Goal: Feedback & Contribution: Submit feedback/report problem

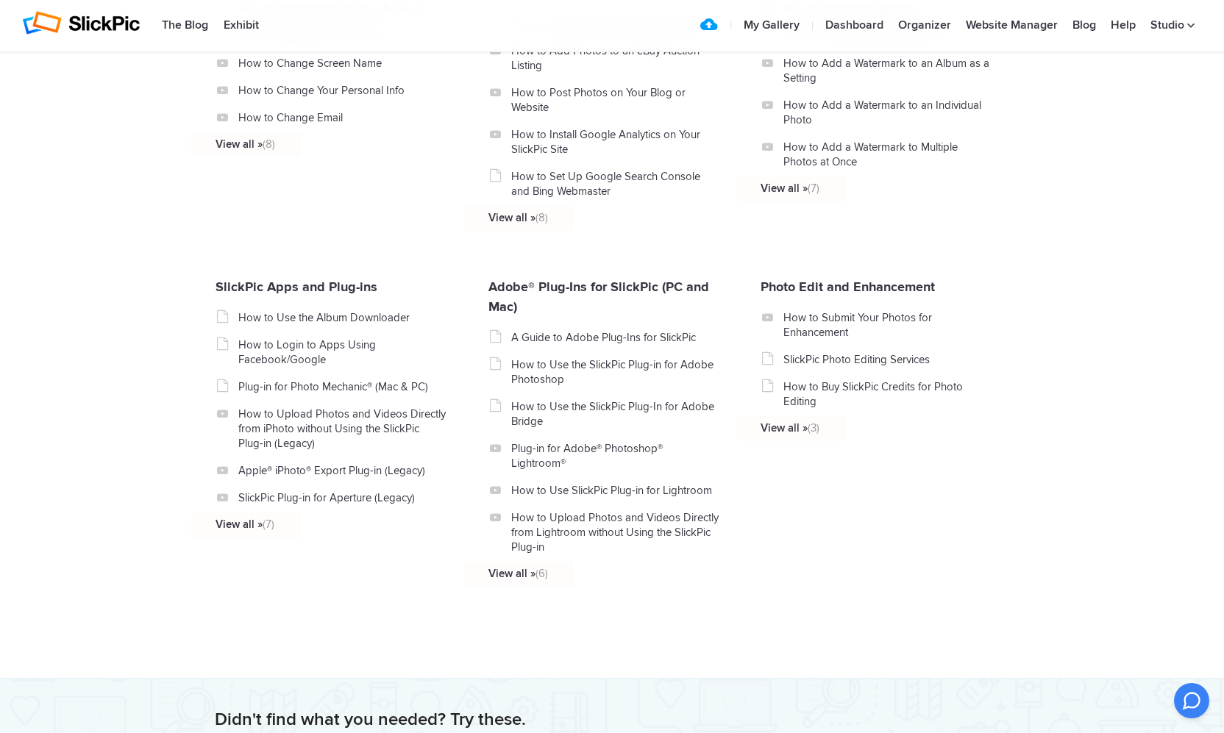
scroll to position [1593, 0]
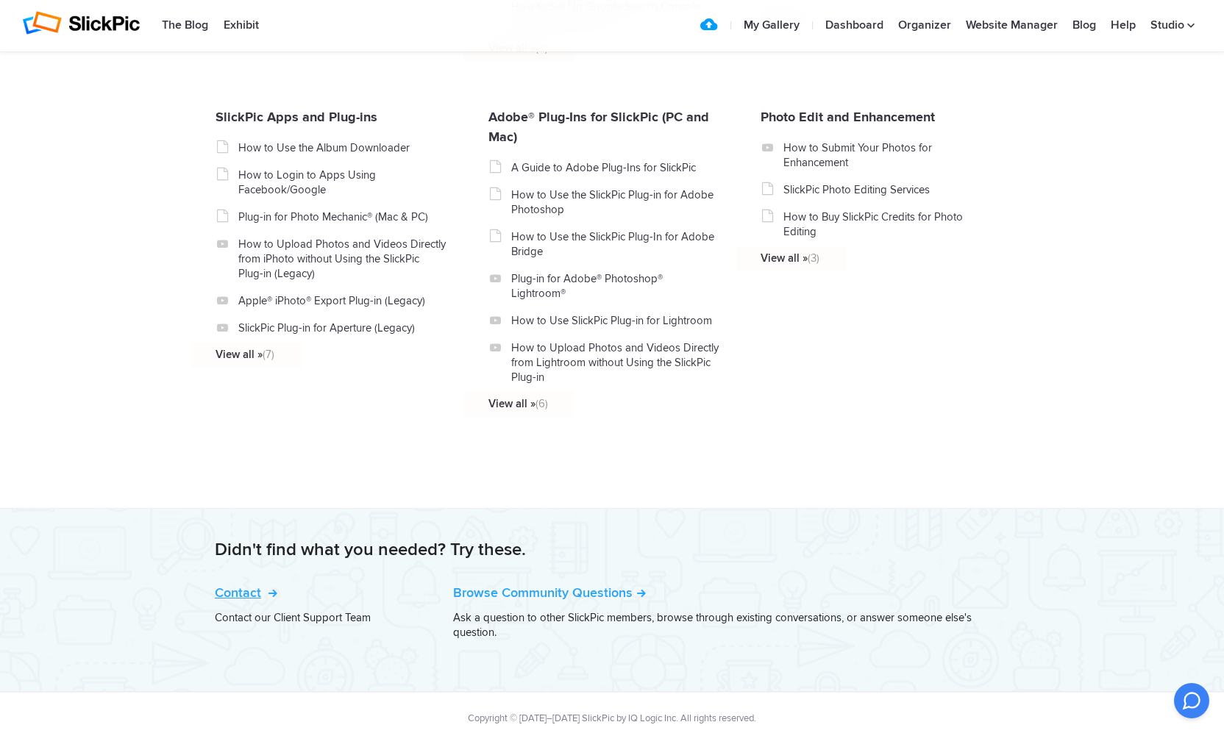
click at [246, 585] on link "Contact" at bounding box center [245, 593] width 60 height 16
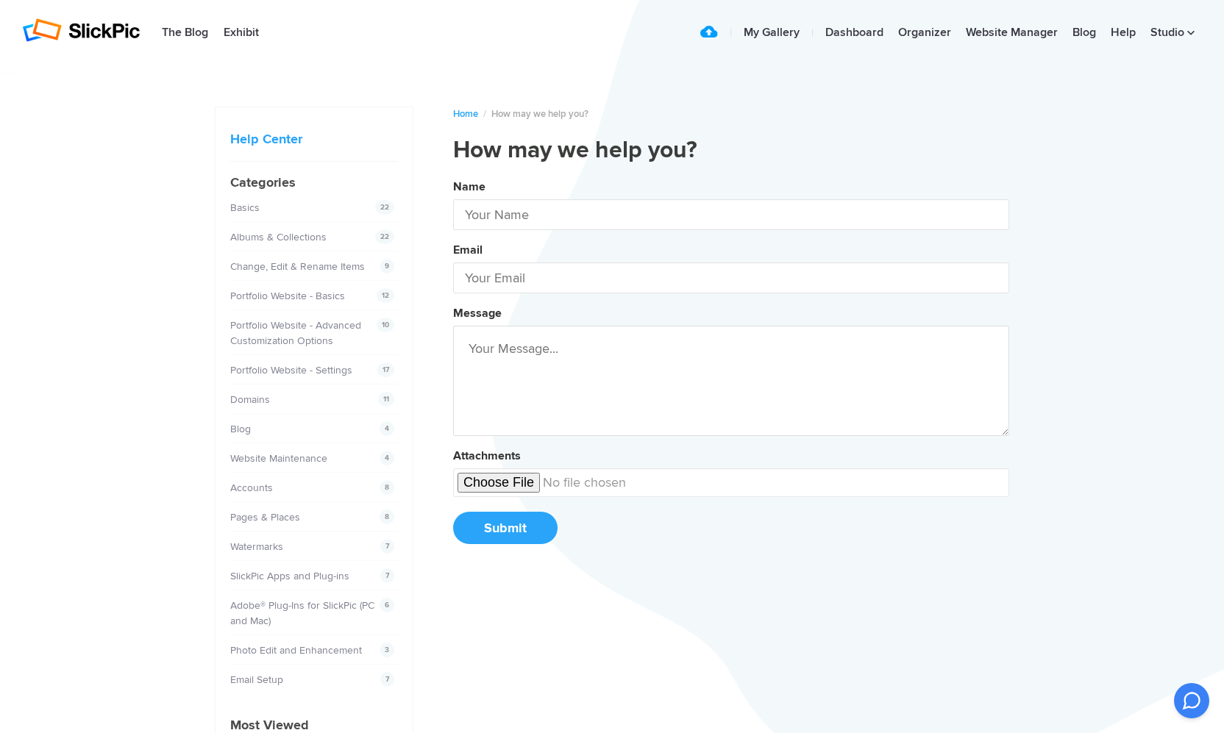
click at [561, 351] on textarea at bounding box center [731, 381] width 556 height 110
paste textarea "Bonsoir, j’ai modifié l’ensemble de mon site en fond blanc et j’ai mis les text…"
type textarea "Bonsoir, j’ai modifié l’ensemble de mon site en fond blanc et j’ai mis les text…"
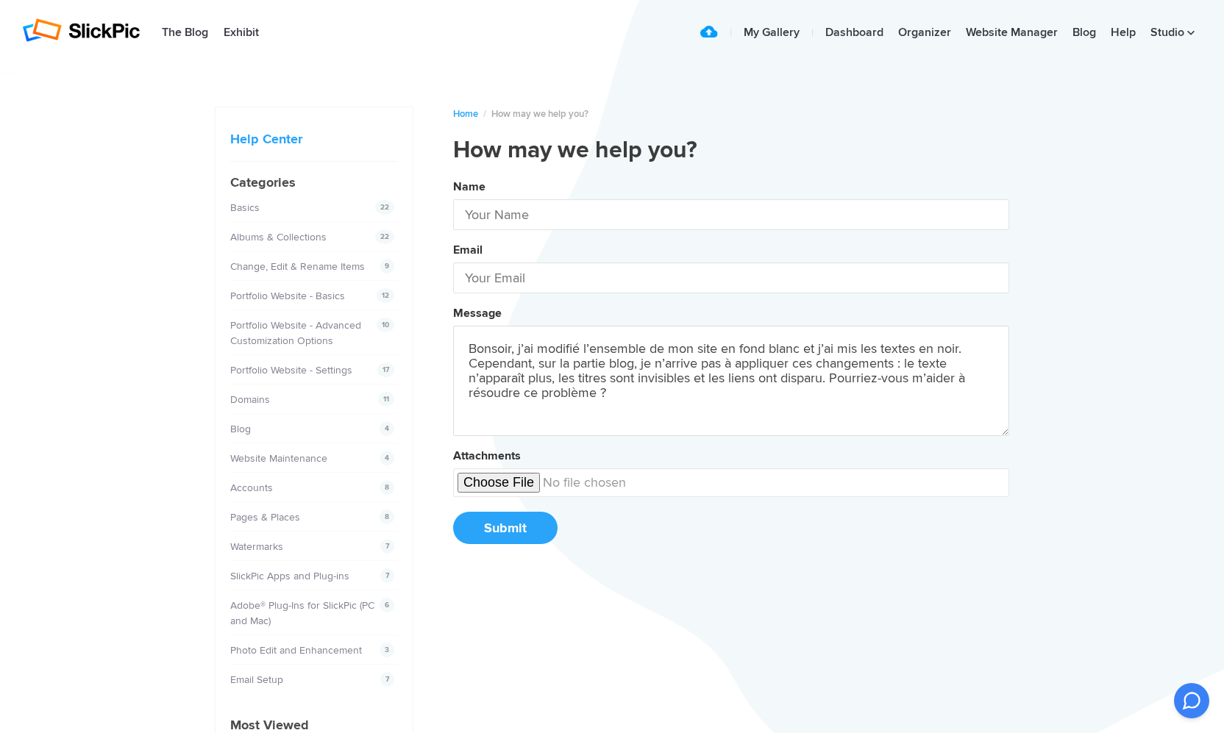
type input "Studio FL"
type input "www.studiofl.fr@gmail.com"
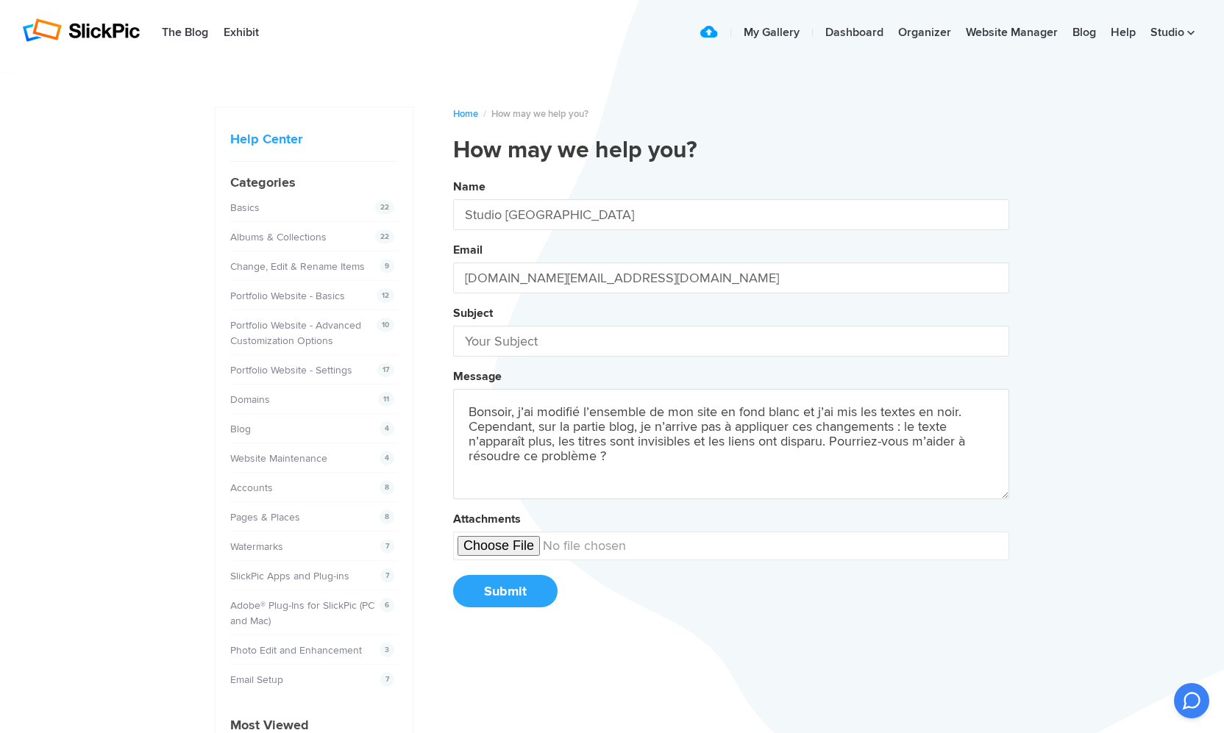
type textarea "Bonsoir, j’ai modifié l’ensemble de mon site en fond blanc et j’ai mis les text…"
click at [556, 349] on input "text" at bounding box center [731, 341] width 556 height 31
click at [698, 329] on input "text" at bounding box center [731, 341] width 556 height 31
click at [731, 400] on button "Name Studio FL Email www.studiofl.fr@gmail.com Subject Help Message Bonsoir, j’…" at bounding box center [731, 398] width 556 height 449
type input "Help !!"
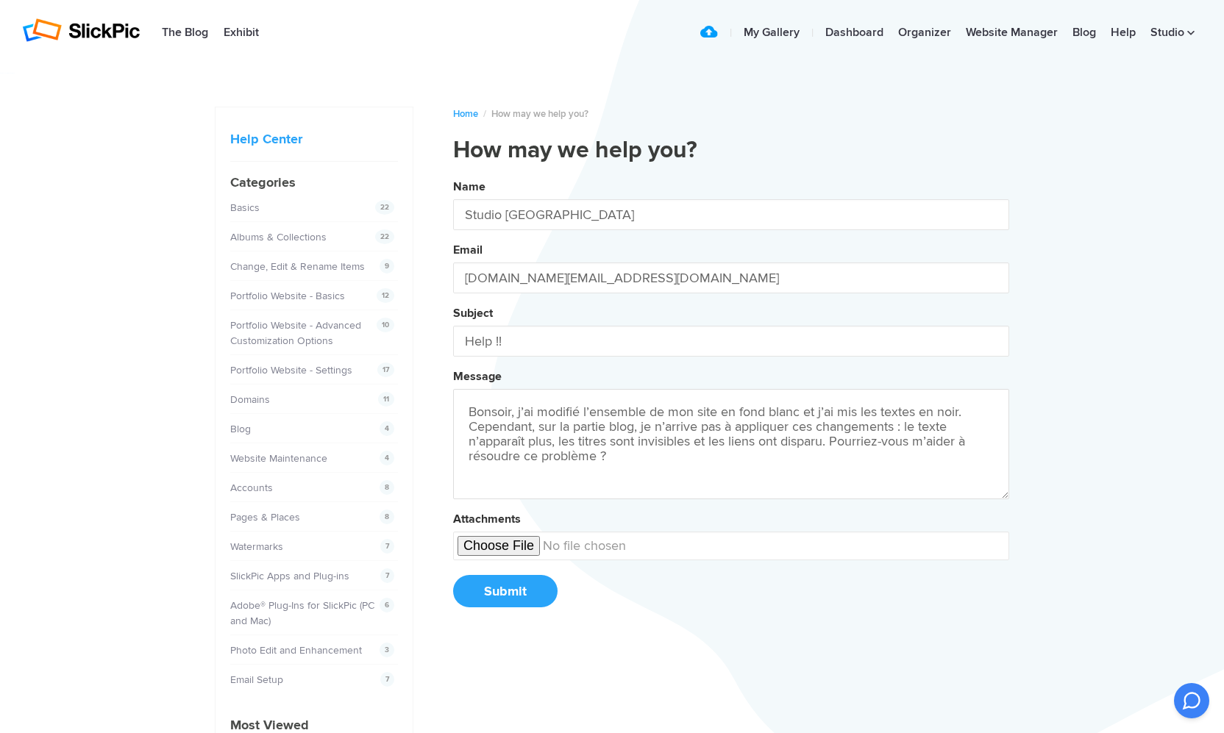
click at [505, 607] on button "Submit" at bounding box center [505, 591] width 104 height 32
